Goal: Task Accomplishment & Management: Manage account settings

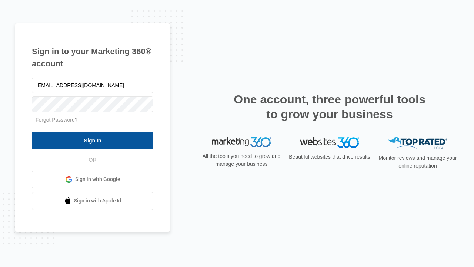
click at [93, 140] on input "Sign In" at bounding box center [92, 140] width 121 height 18
